Goal: Task Accomplishment & Management: Manage account settings

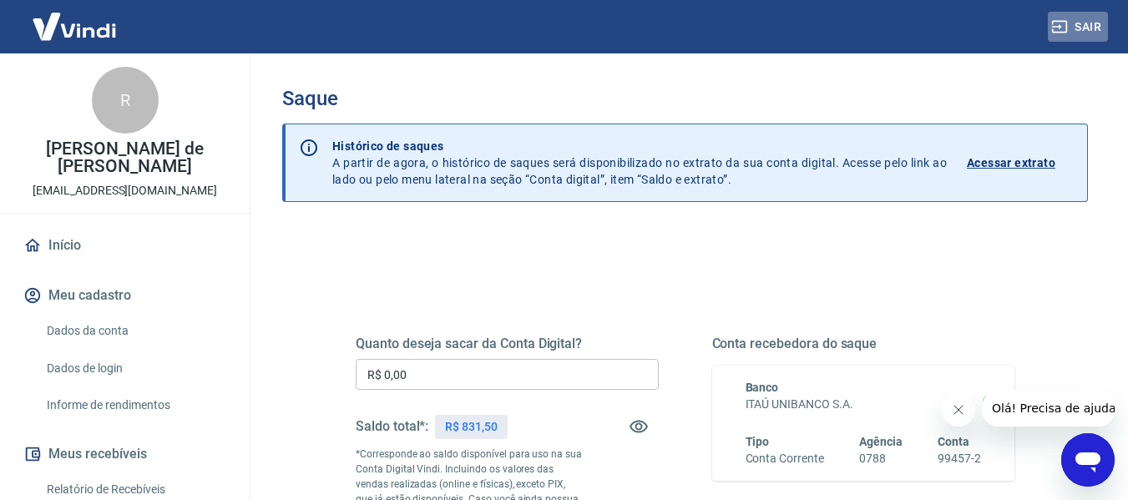
click at [1081, 22] on button "Sair" at bounding box center [1078, 27] width 60 height 31
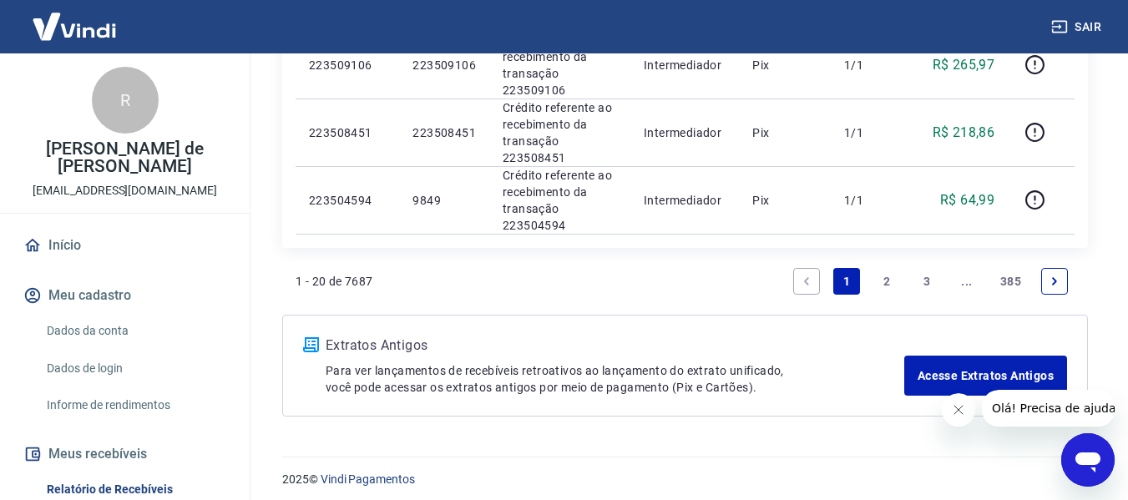
scroll to position [1632, 0]
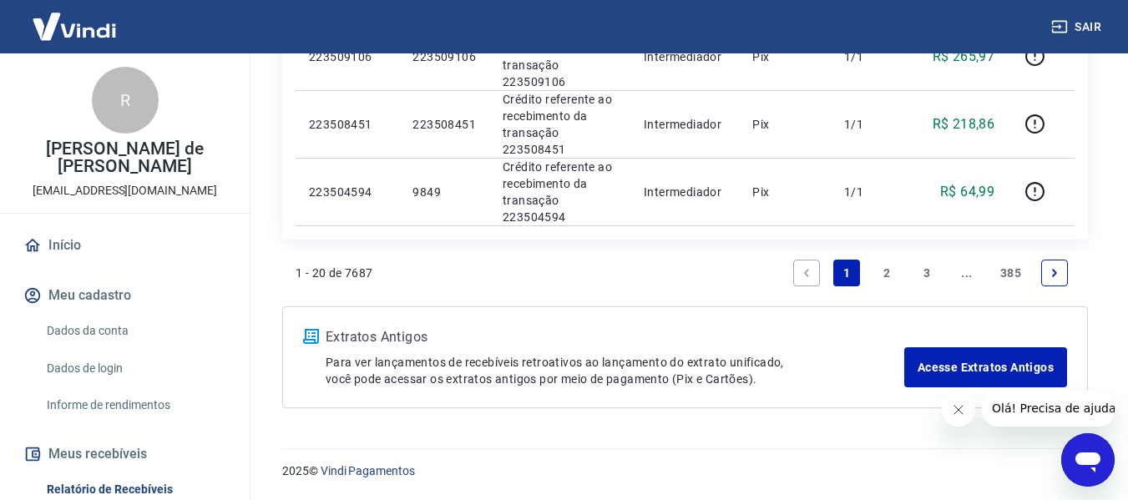
click at [884, 274] on link "2" at bounding box center [887, 273] width 27 height 27
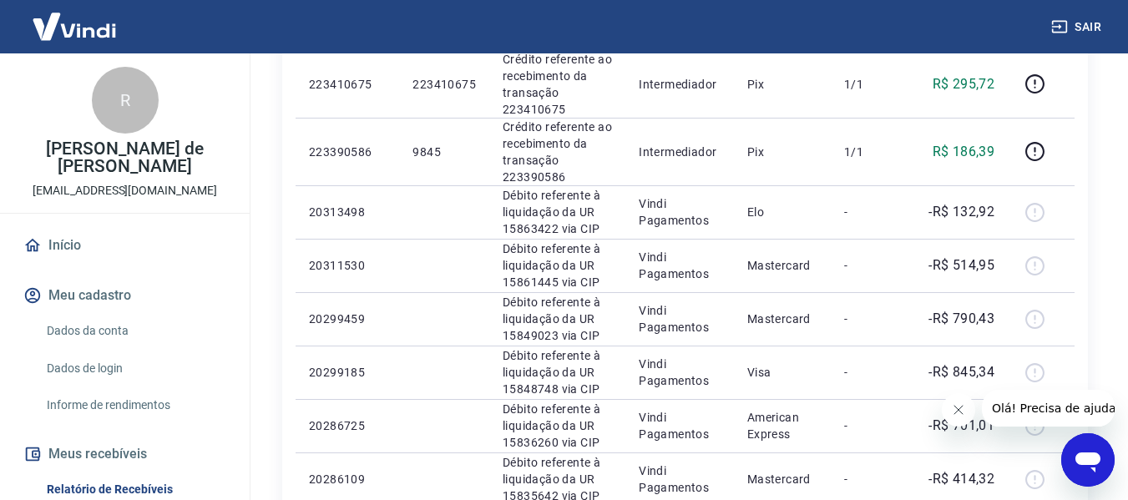
scroll to position [1493, 0]
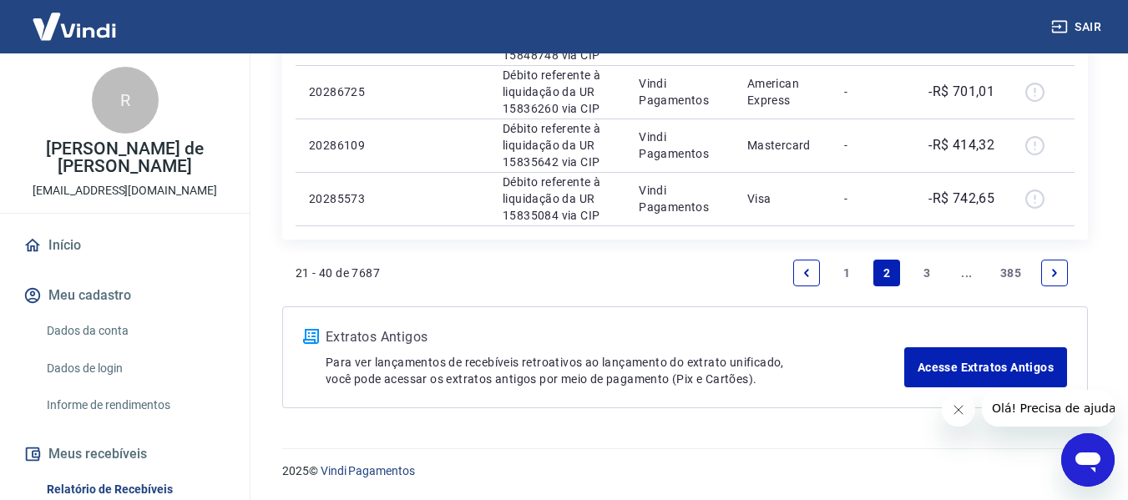
click at [1051, 275] on icon "Next page" at bounding box center [1055, 273] width 12 height 12
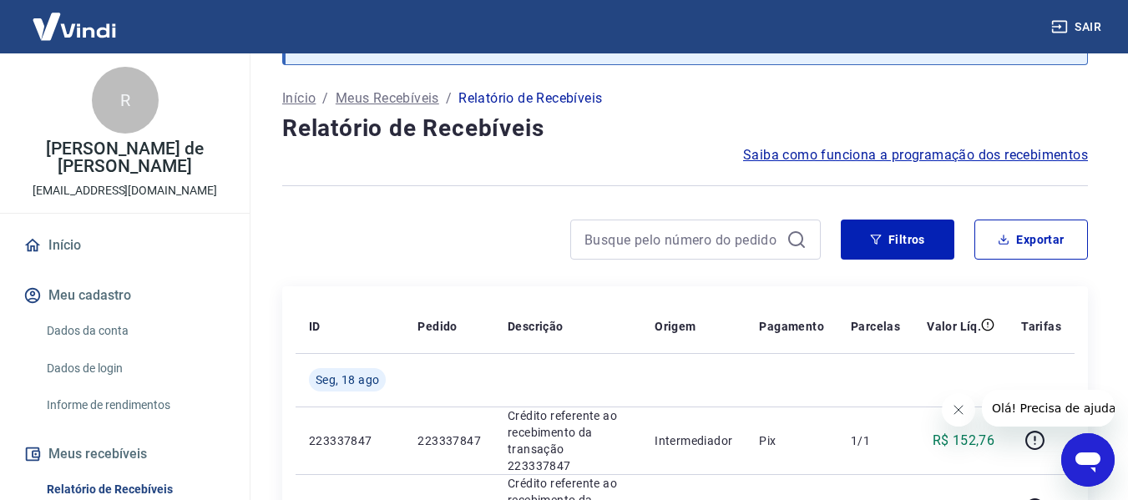
scroll to position [1390, 0]
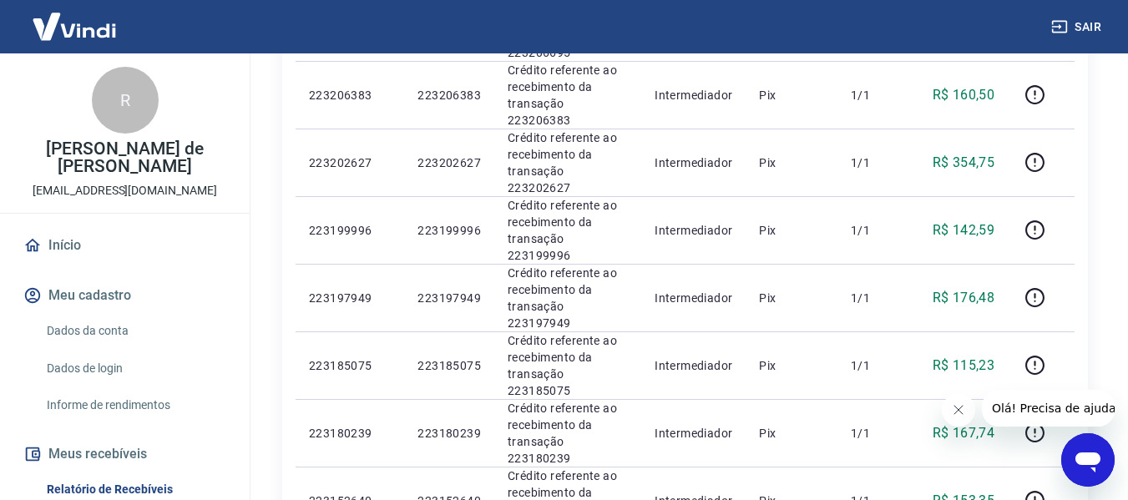
scroll to position [1390, 0]
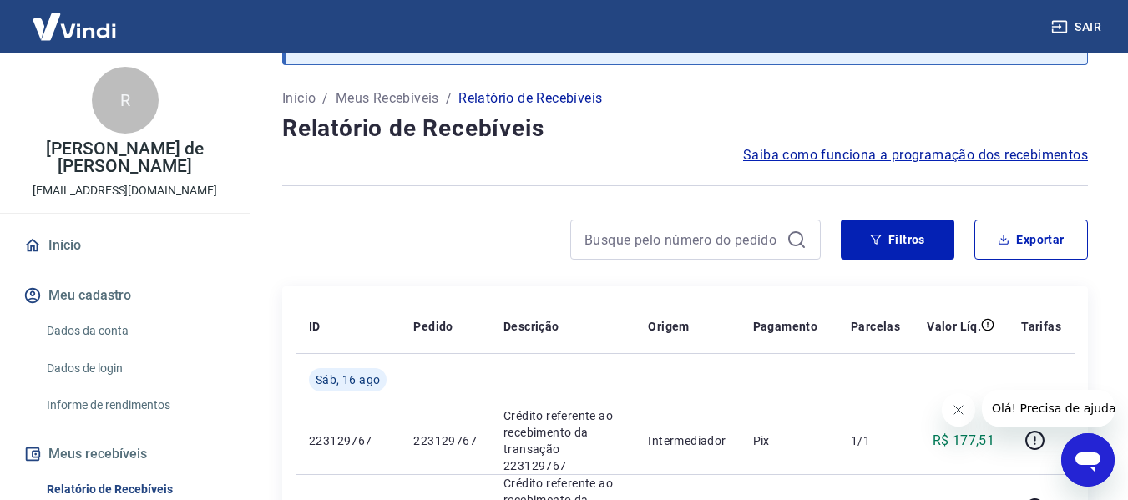
scroll to position [1390, 0]
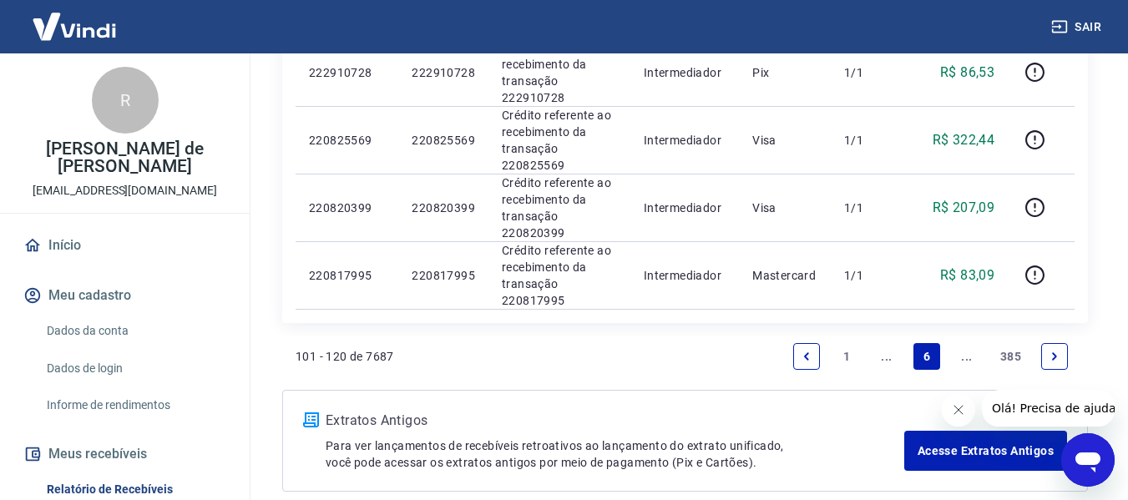
scroll to position [1564, 0]
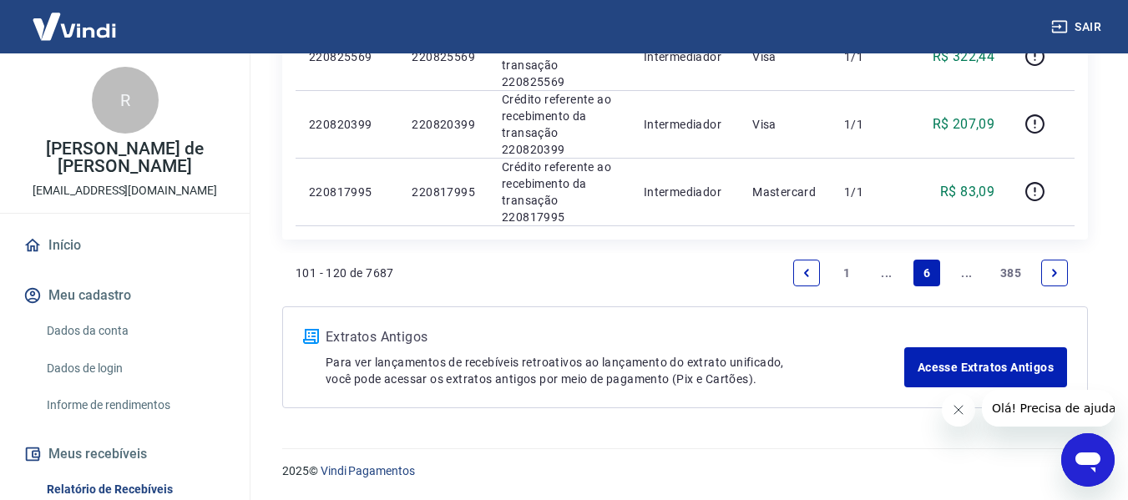
click at [1056, 271] on icon "Next page" at bounding box center [1055, 273] width 12 height 12
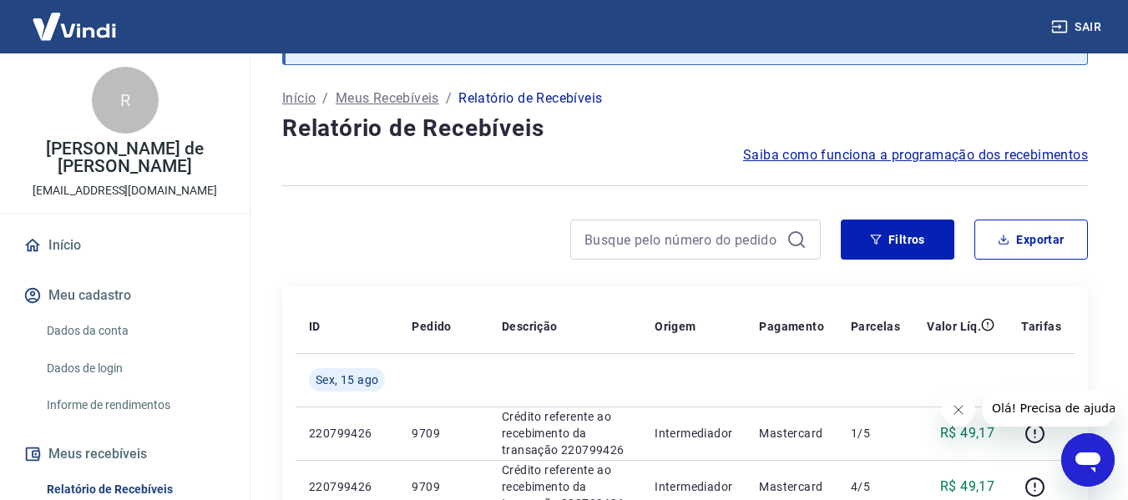
scroll to position [1390, 0]
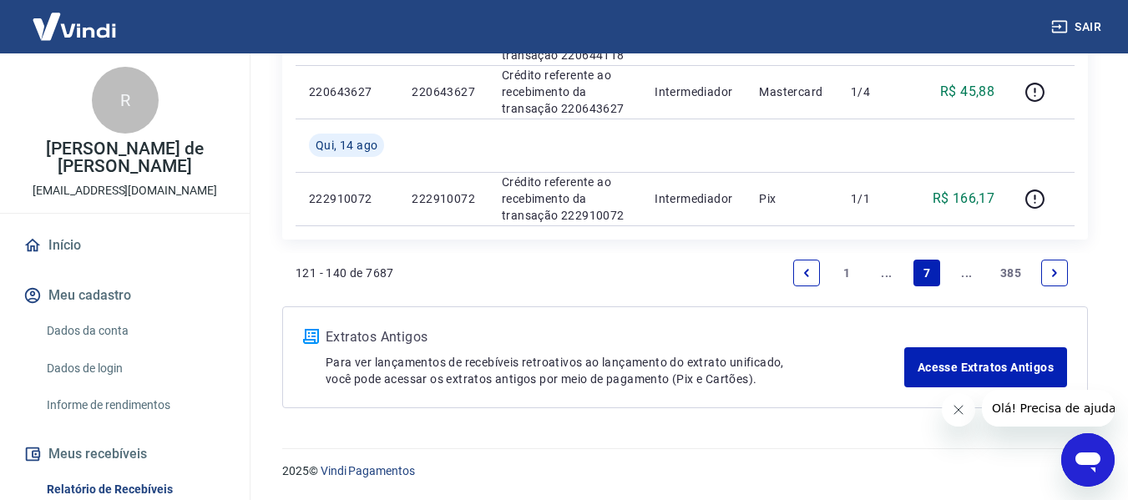
click at [934, 275] on link "7" at bounding box center [927, 273] width 27 height 27
click at [1054, 270] on icon "Next page" at bounding box center [1054, 273] width 5 height 8
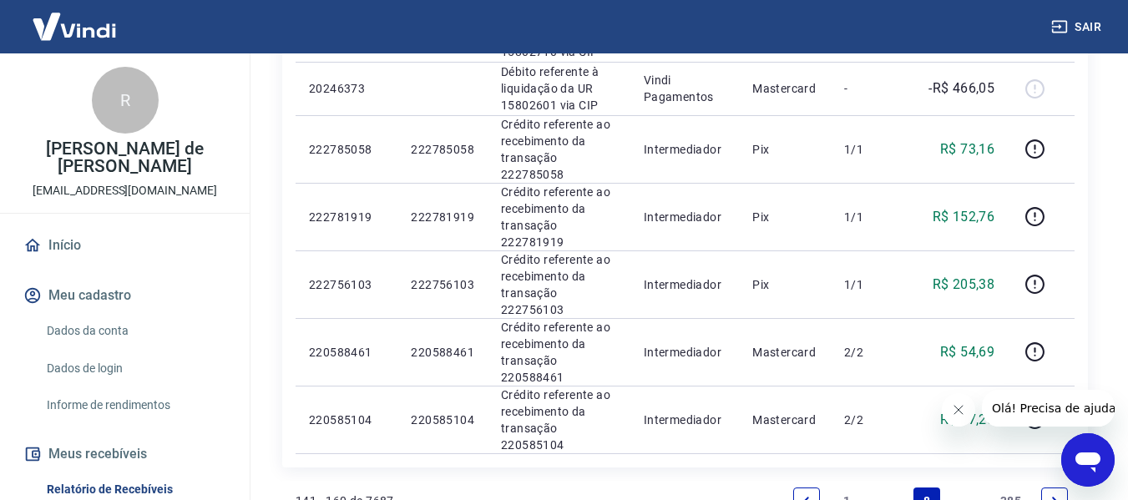
scroll to position [1337, 0]
click at [1048, 487] on link "Next page" at bounding box center [1054, 500] width 27 height 27
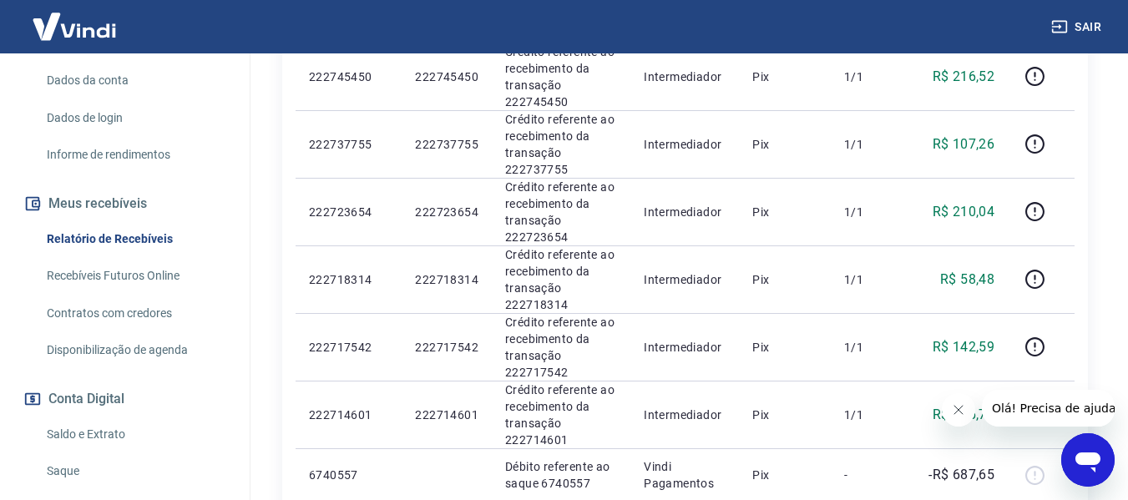
scroll to position [389, 0]
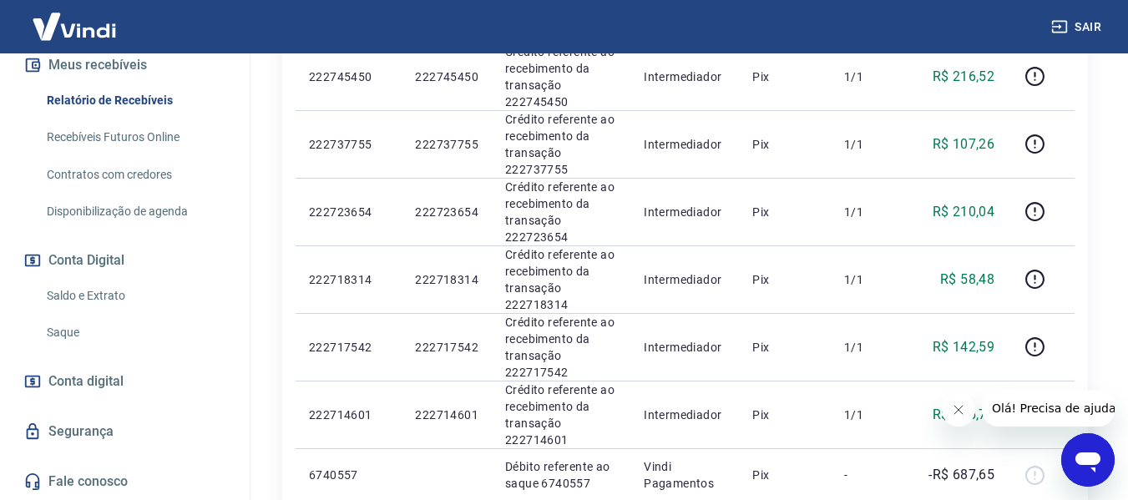
click at [1090, 24] on button "Sair" at bounding box center [1078, 27] width 60 height 31
